Goal: Information Seeking & Learning: Find specific fact

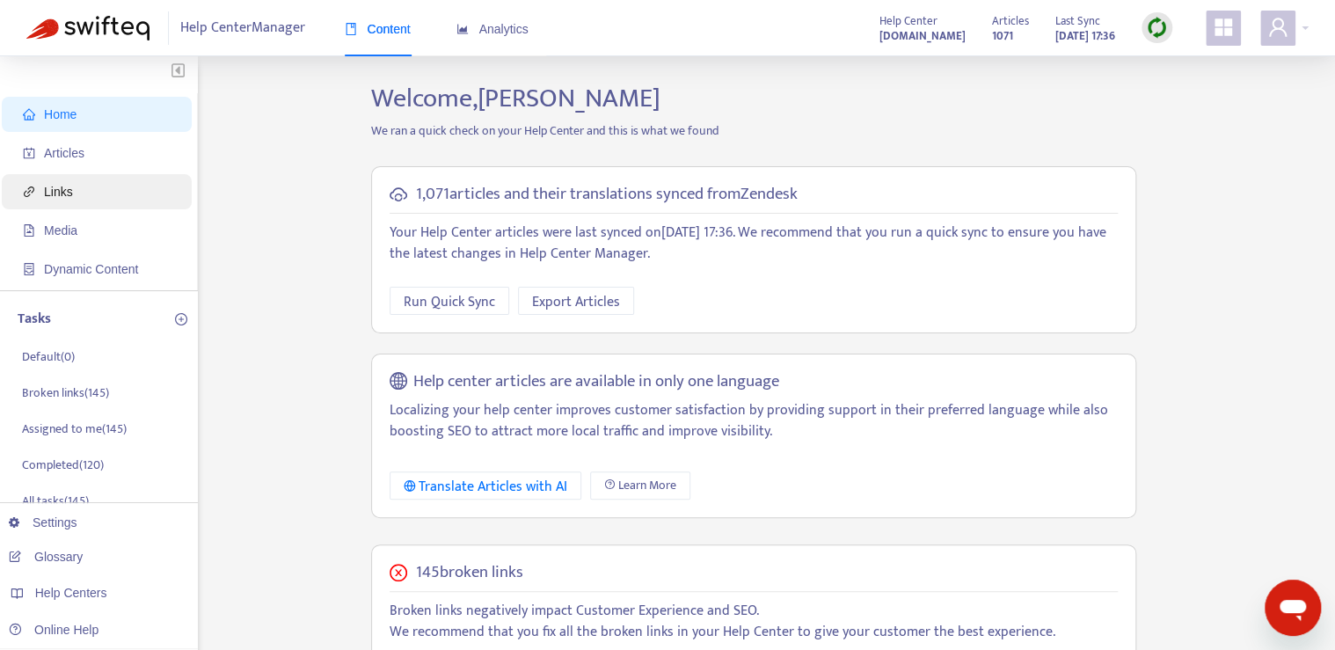
click at [63, 190] on span "Links" at bounding box center [58, 192] width 29 height 14
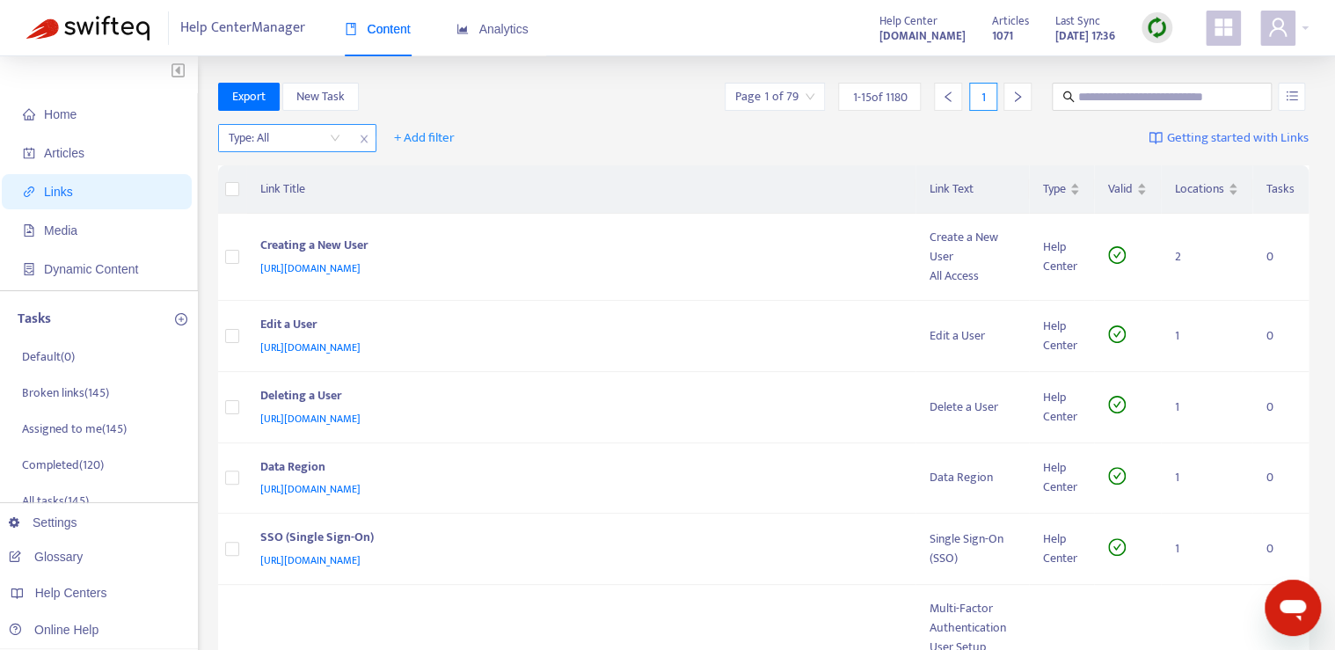
click at [281, 138] on input "search" at bounding box center [285, 138] width 112 height 26
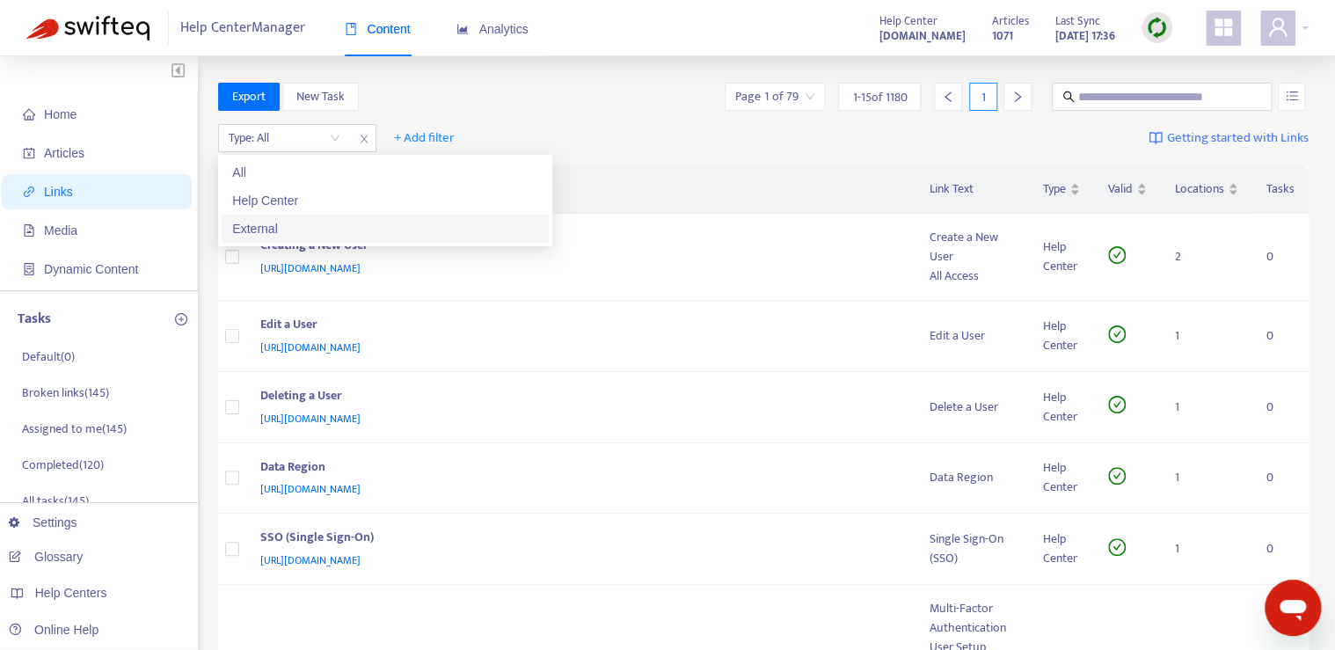
click at [297, 233] on div "External" at bounding box center [385, 228] width 306 height 19
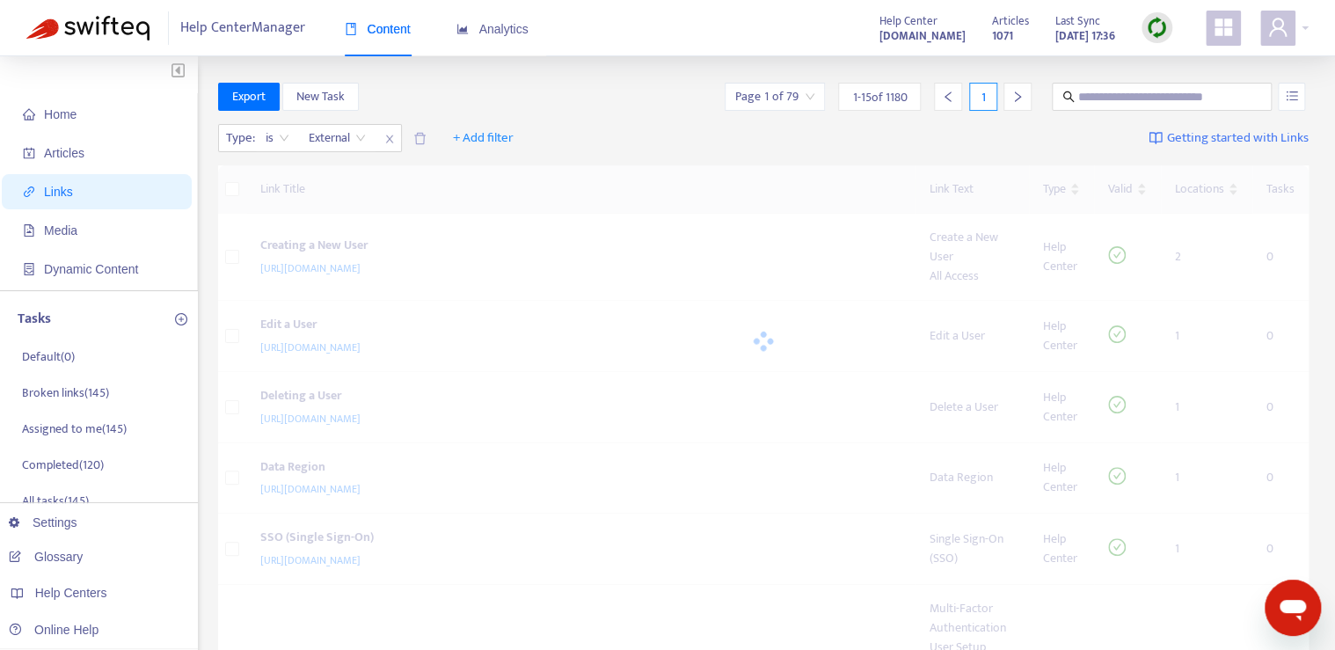
click at [532, 134] on div "Type : is External External + Add filter Getting started with Links" at bounding box center [763, 142] width 1091 height 48
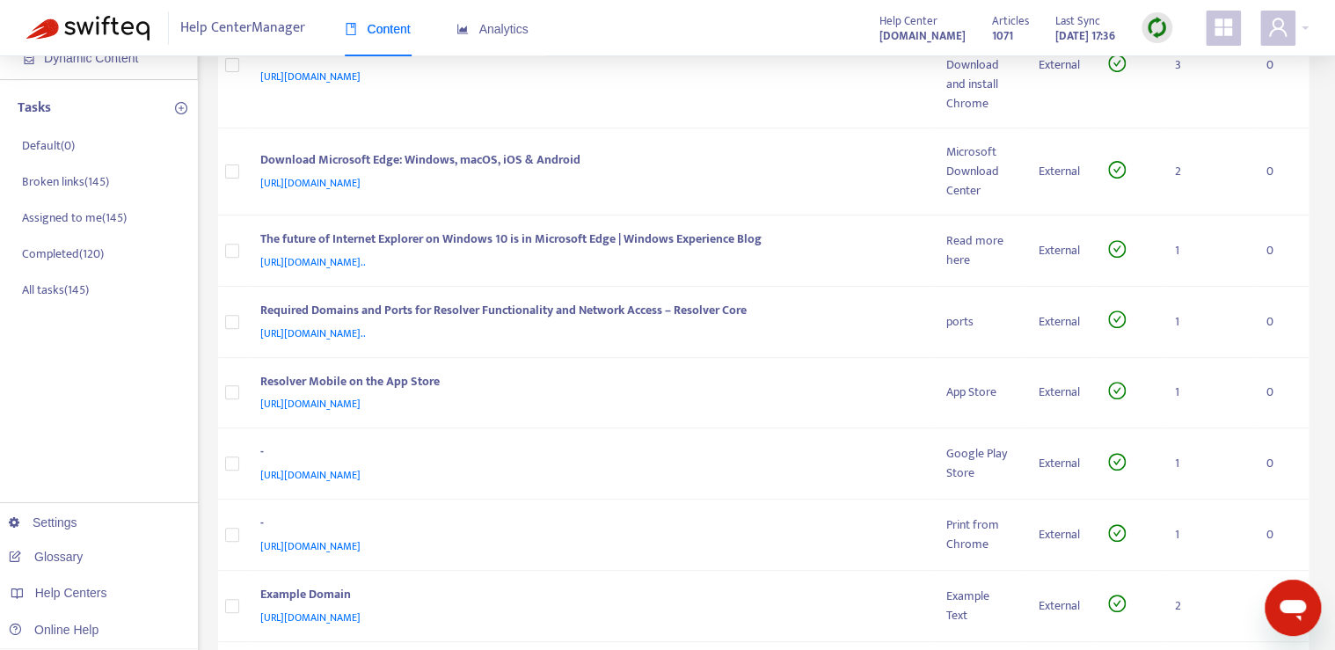
scroll to position [211, 0]
click at [807, 315] on div "Required Domains and Ports for Resolver Functionality and Network Access – Reso…" at bounding box center [586, 312] width 652 height 23
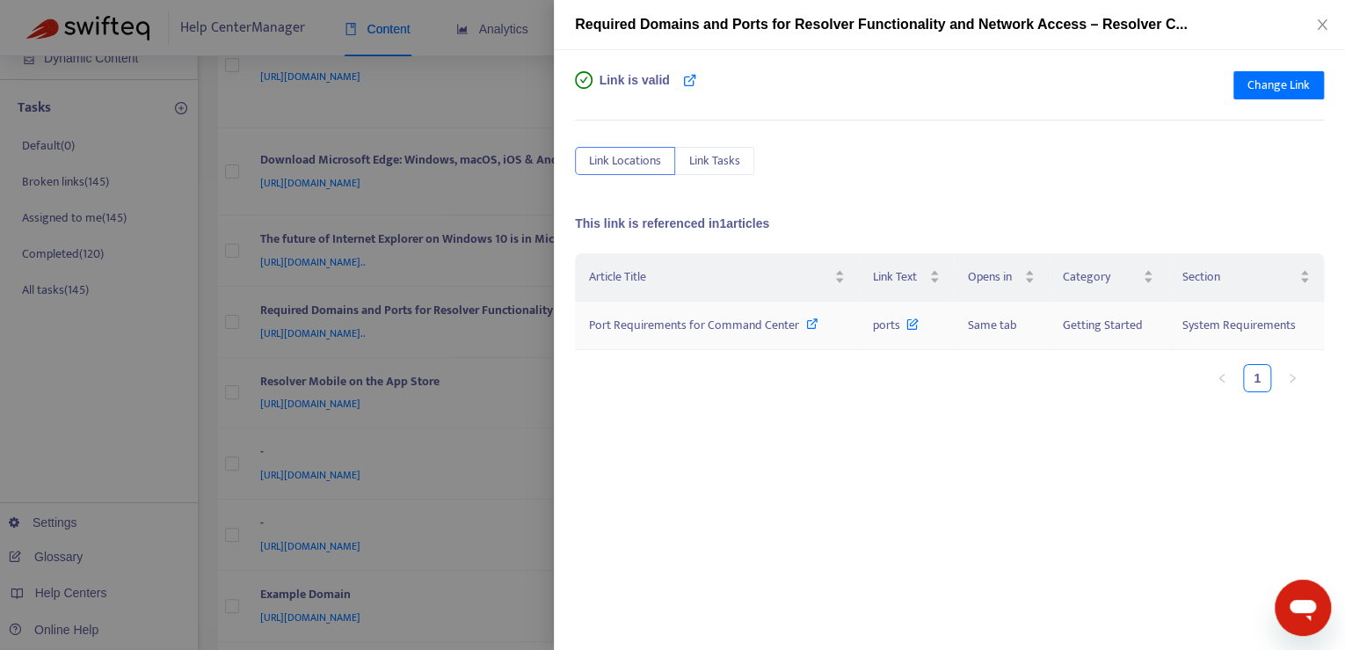
click at [806, 324] on icon at bounding box center [812, 323] width 12 height 12
click at [1317, 22] on icon "close" at bounding box center [1323, 25] width 14 height 14
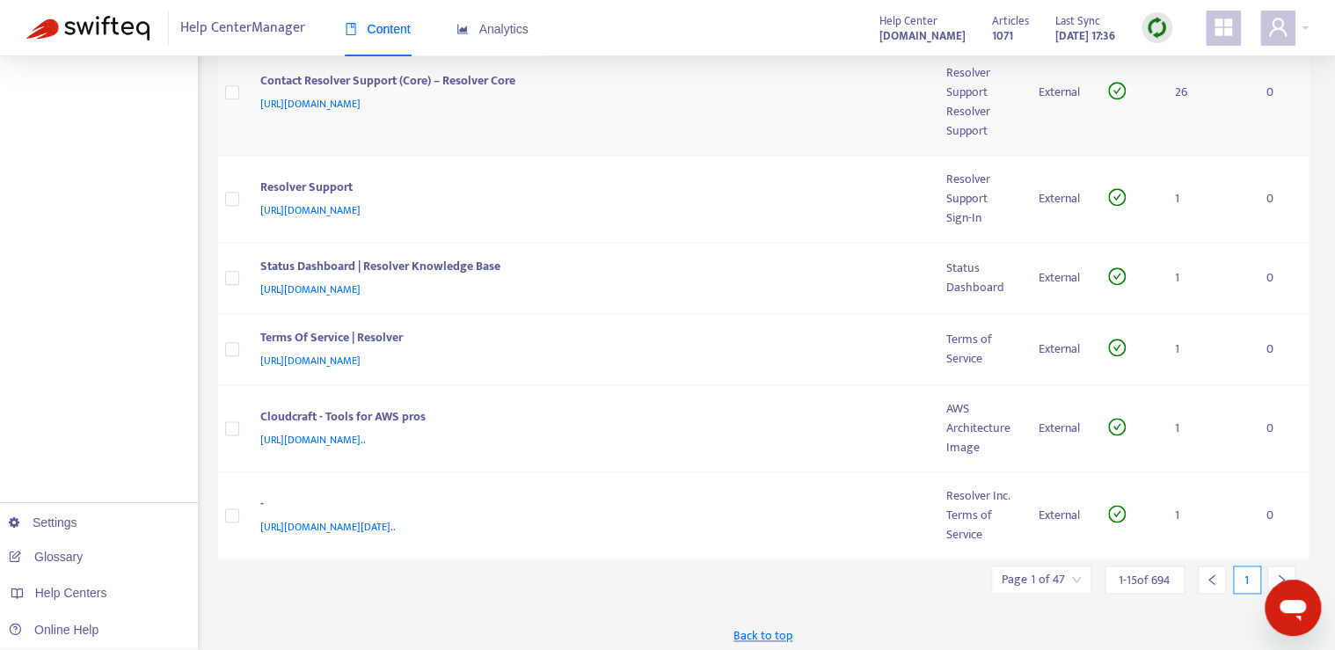
scroll to position [898, 0]
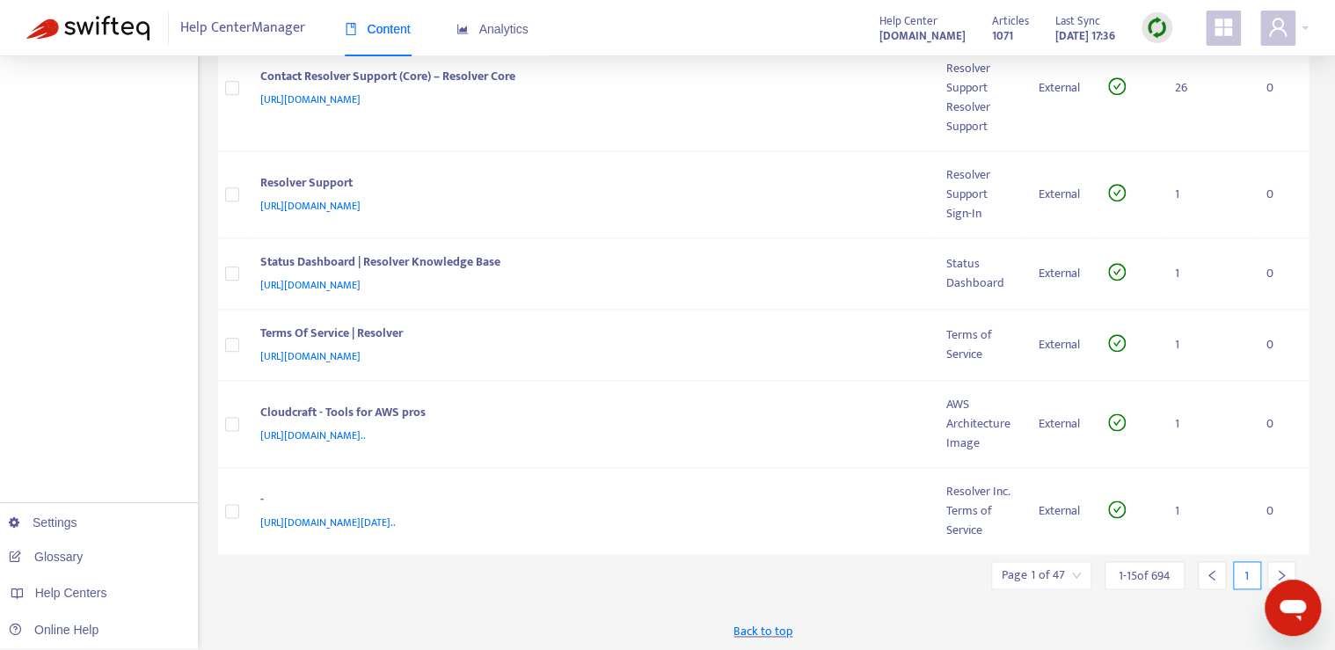
click at [1277, 569] on icon "right" at bounding box center [1281, 575] width 12 height 12
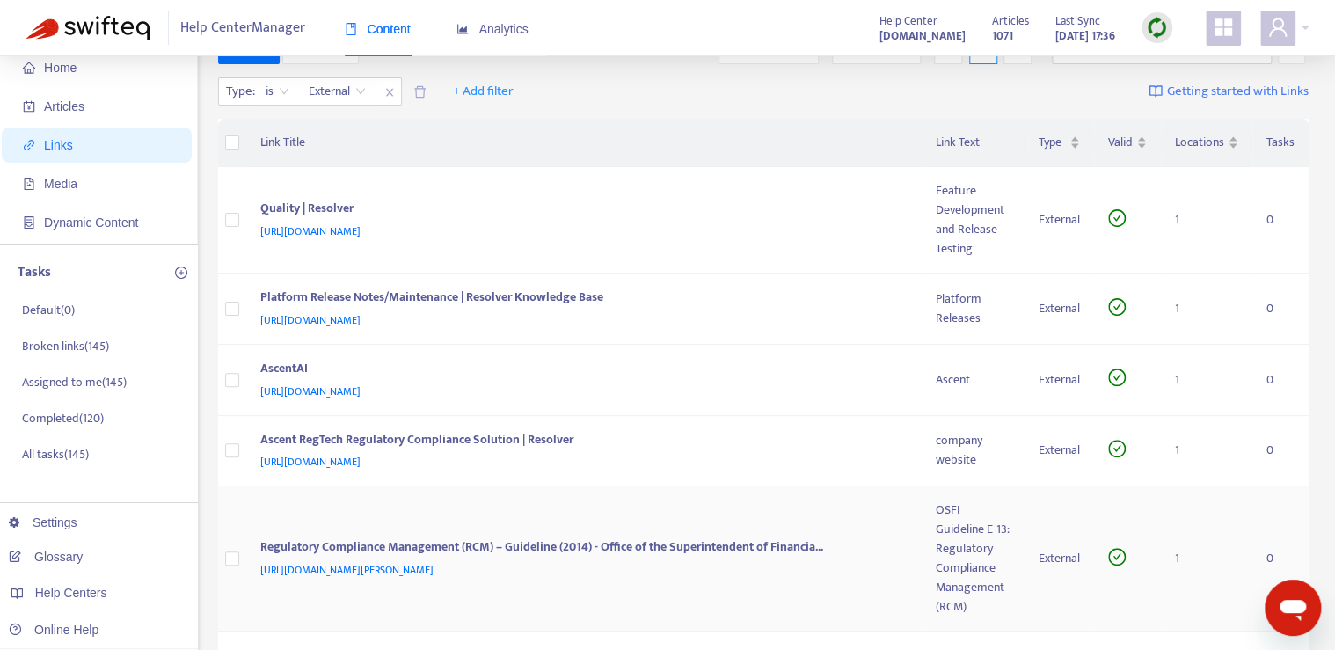
scroll to position [0, 0]
